Goal: Information Seeking & Learning: Learn about a topic

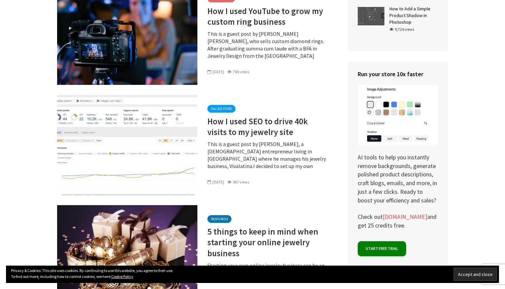
scroll to position [4636, 0]
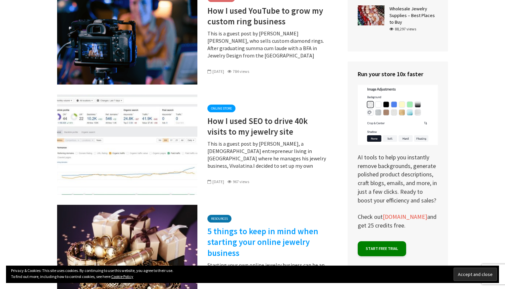
click at [248, 226] on link "5 things to keep in mind when starting your online jewelry business" at bounding box center [268, 242] width 121 height 33
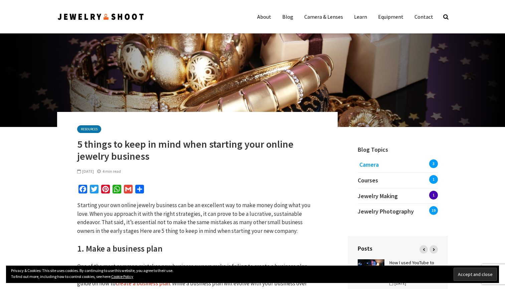
click at [367, 162] on span "Camera" at bounding box center [369, 165] width 19 height 8
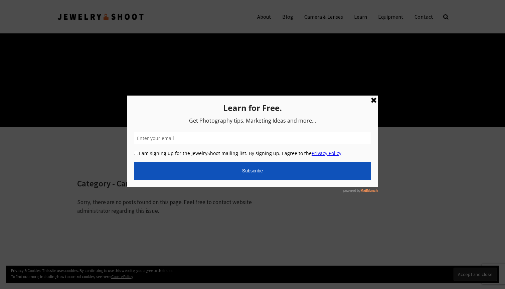
click at [375, 97] on link at bounding box center [374, 100] width 8 height 8
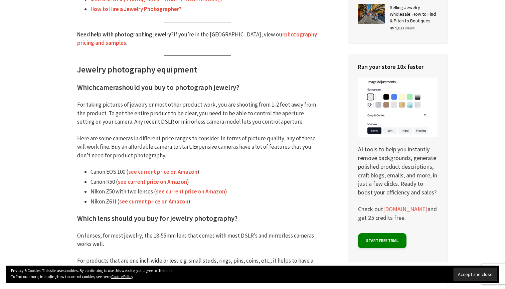
scroll to position [439, 0]
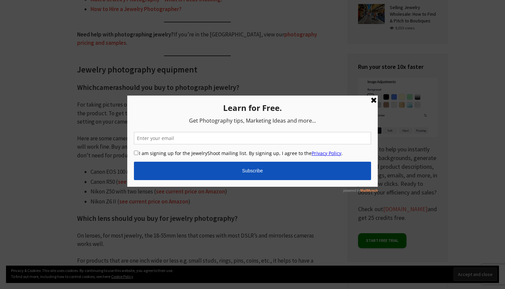
click at [373, 100] on link at bounding box center [374, 100] width 8 height 8
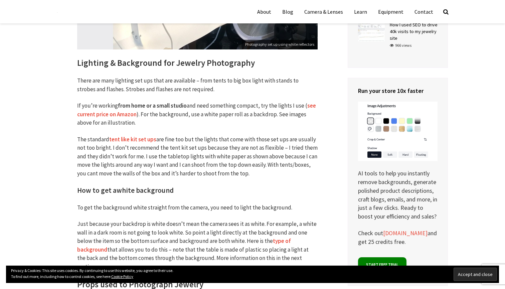
scroll to position [1541, 0]
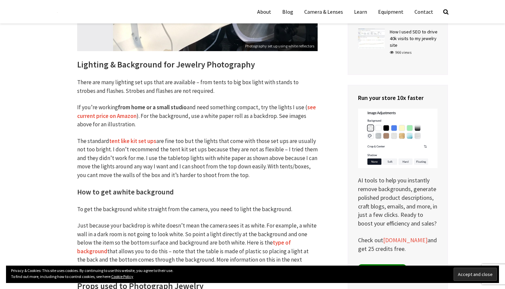
click at [290, 239] on link "type of background" at bounding box center [184, 247] width 214 height 16
